Goal: Task Accomplishment & Management: Manage account settings

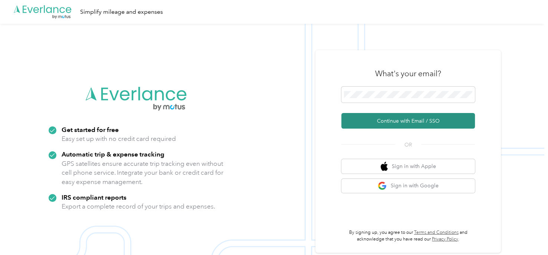
click at [419, 116] on button "Continue with Email / SSO" at bounding box center [409, 121] width 134 height 16
click at [399, 114] on button "Continue with Email / SSO" at bounding box center [409, 121] width 134 height 16
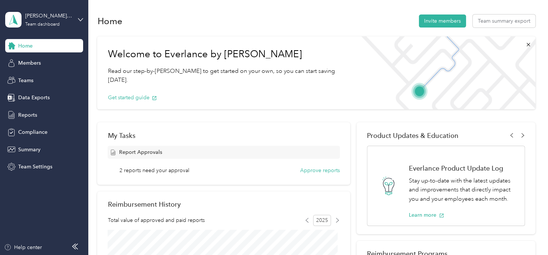
click at [278, 167] on div "2 reports need your approval Approve reports" at bounding box center [230, 170] width 220 height 8
click at [41, 133] on span "Compliance" at bounding box center [32, 132] width 29 height 8
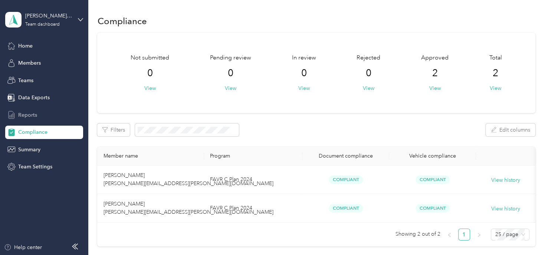
click at [39, 117] on div "Reports" at bounding box center [44, 114] width 78 height 13
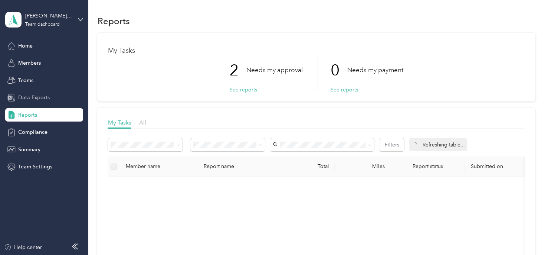
click at [42, 98] on span "Data Exports" at bounding box center [34, 98] width 32 height 8
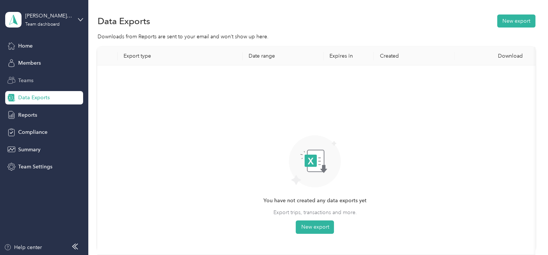
click at [42, 84] on div "Teams" at bounding box center [44, 79] width 78 height 13
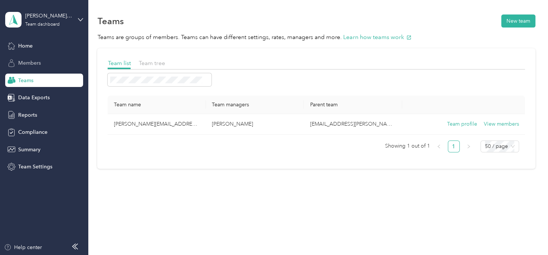
click at [41, 63] on span "Members" at bounding box center [29, 63] width 23 height 8
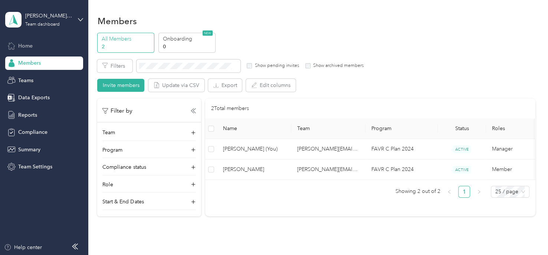
click at [46, 43] on div "Home" at bounding box center [44, 45] width 78 height 13
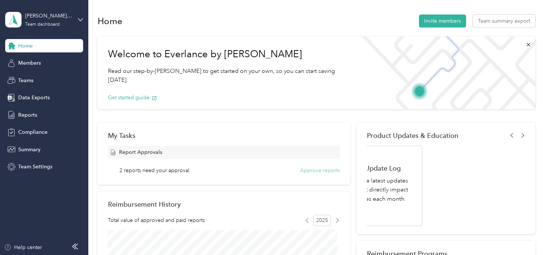
click at [314, 171] on button "Approve reports" at bounding box center [320, 170] width 40 height 8
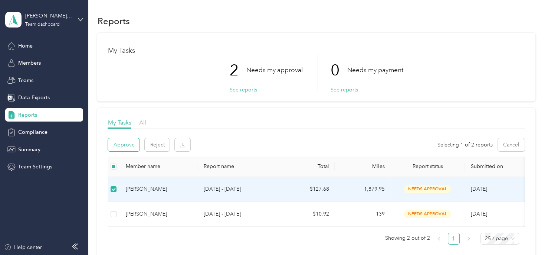
click at [128, 144] on button "Approve" at bounding box center [124, 144] width 32 height 13
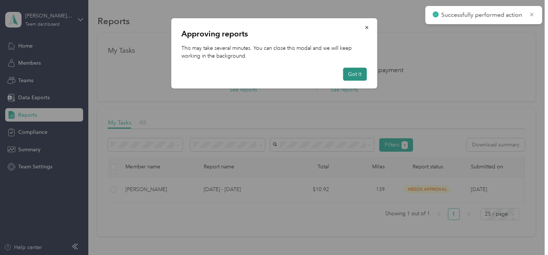
click at [350, 72] on button "Got it" at bounding box center [355, 74] width 24 height 13
